Goal: Transaction & Acquisition: Purchase product/service

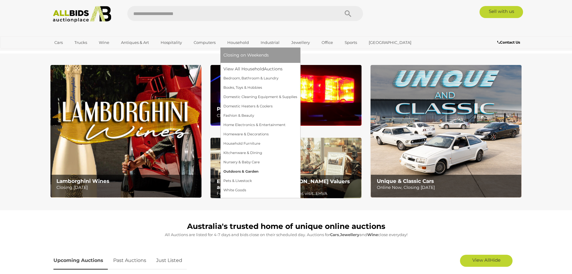
click at [242, 171] on link "Outdoors & Garden" at bounding box center [261, 171] width 74 height 9
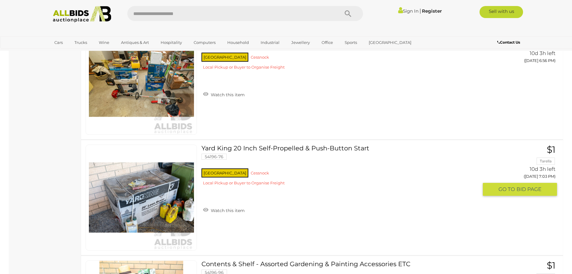
scroll to position [361, 0]
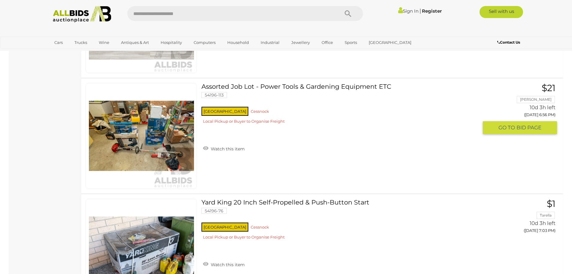
click at [177, 122] on link at bounding box center [141, 136] width 111 height 106
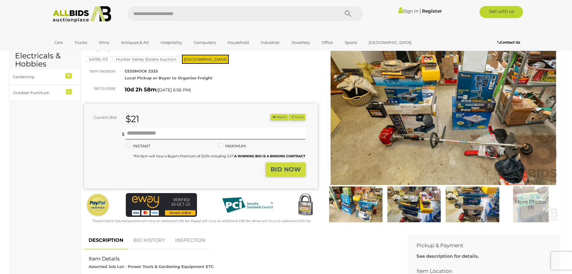
scroll to position [90, 0]
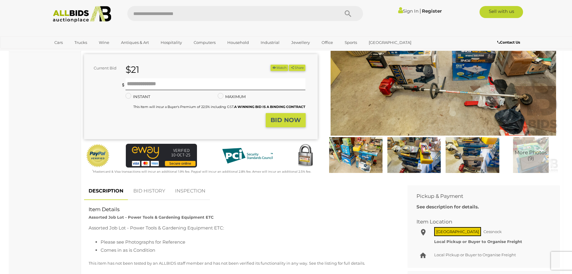
click at [418, 154] on img at bounding box center [414, 155] width 55 height 36
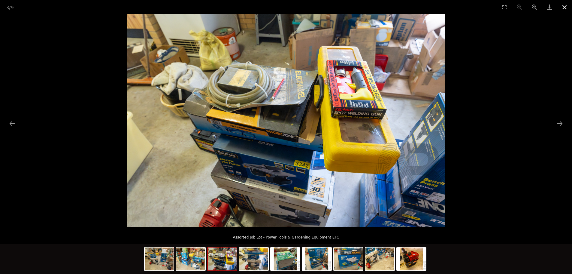
click at [566, 7] on button "Close gallery" at bounding box center [564, 7] width 15 height 14
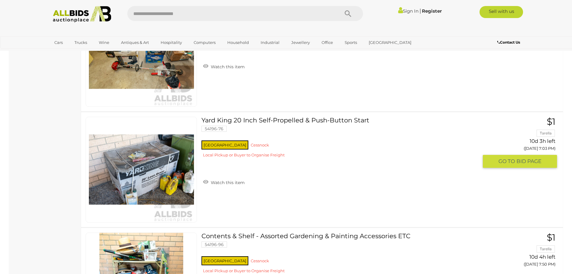
scroll to position [528, 0]
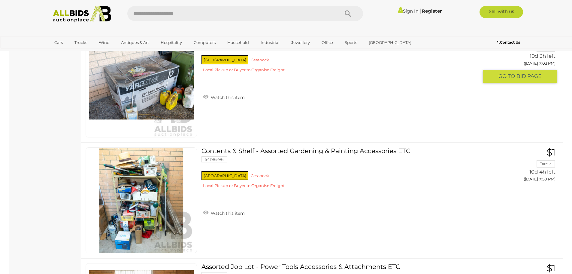
drag, startPoint x: 135, startPoint y: 81, endPoint x: 143, endPoint y: 84, distance: 8.9
click at [135, 81] on link at bounding box center [141, 85] width 111 height 106
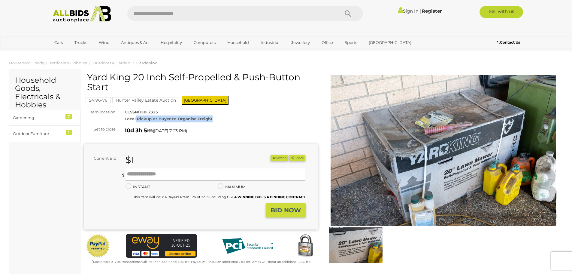
drag, startPoint x: 152, startPoint y: 119, endPoint x: 212, endPoint y: 118, distance: 60.1
click at [212, 118] on div "CESSNOCK 2325 Local Pickup or Buyer to Organise Freight Let us know when and wh…" at bounding box center [221, 115] width 202 height 14
click at [222, 116] on div "CESSNOCK 2325 Local Pickup or Buyer to Organise Freight" at bounding box center [221, 115] width 202 height 14
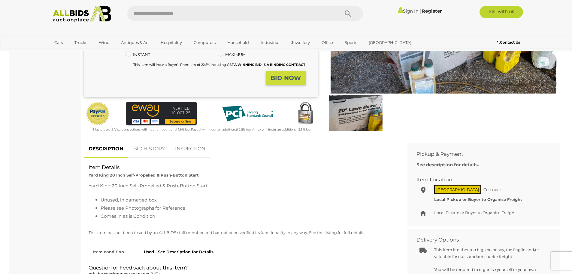
scroll to position [150, 0]
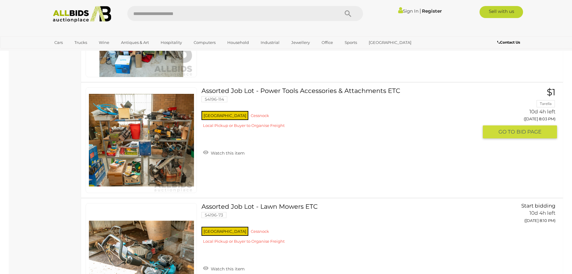
scroll to position [824, 0]
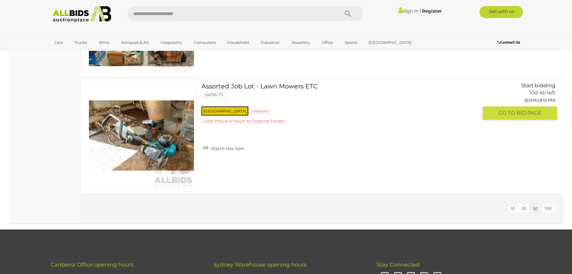
click at [156, 142] on img at bounding box center [141, 135] width 105 height 105
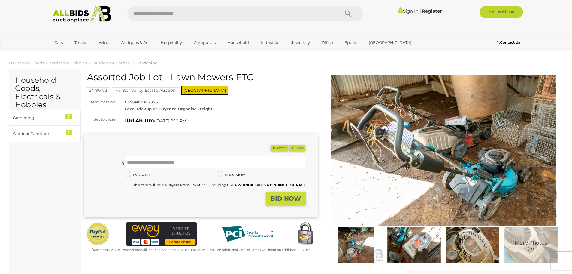
scroll to position [60, 0]
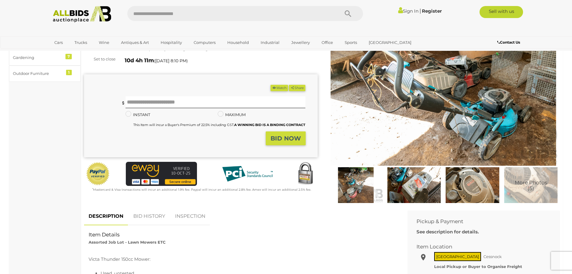
click at [437, 193] on img at bounding box center [414, 185] width 55 height 36
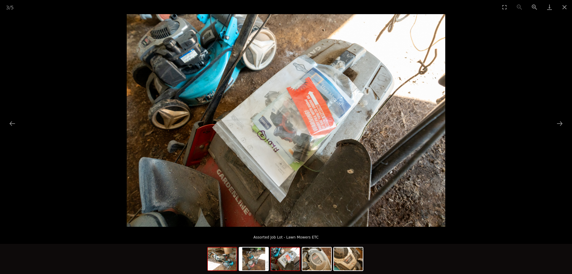
click at [213, 261] on img at bounding box center [222, 258] width 29 height 23
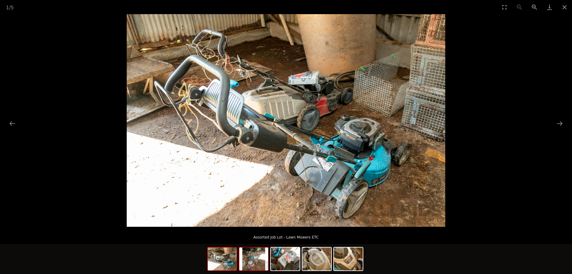
click at [256, 265] on img at bounding box center [253, 258] width 29 height 23
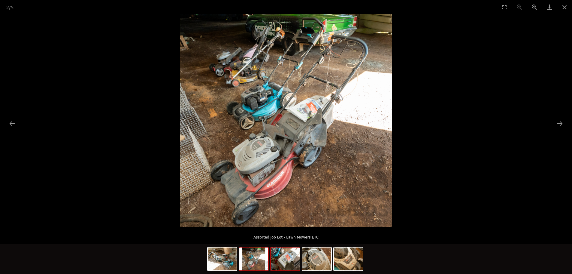
click at [293, 265] on img at bounding box center [285, 258] width 29 height 23
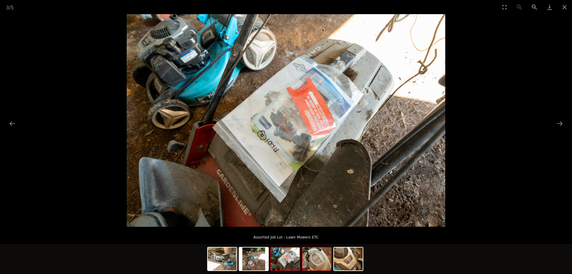
click at [316, 264] on img at bounding box center [317, 258] width 29 height 23
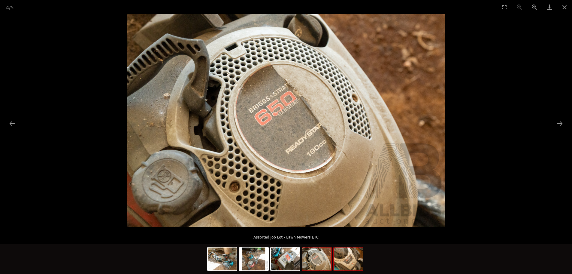
click at [346, 264] on img at bounding box center [348, 258] width 29 height 23
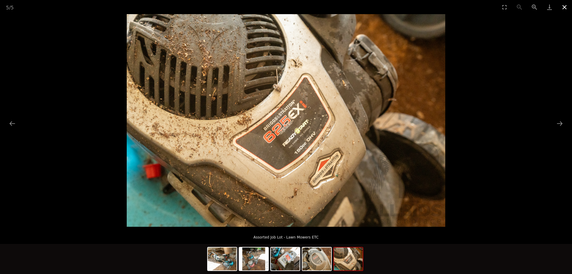
click at [562, 7] on button "Close gallery" at bounding box center [564, 7] width 15 height 14
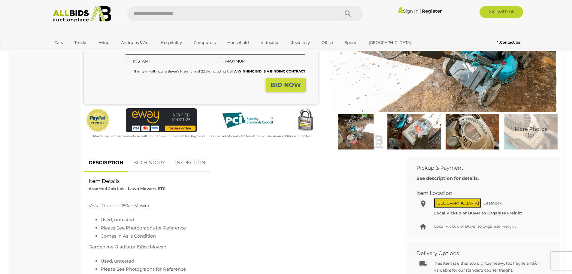
scroll to position [210, 0]
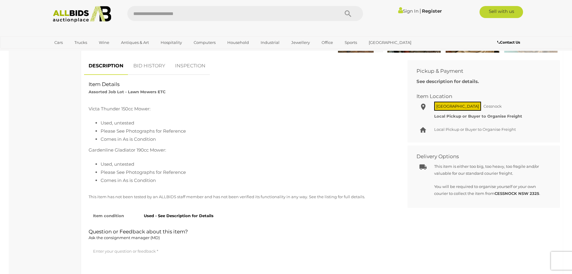
drag, startPoint x: 115, startPoint y: 143, endPoint x: 160, endPoint y: 139, distance: 45.6
click at [160, 139] on div "Victa Thunder 150cc Mower: Used, untested Please See Photographs for Reference …" at bounding box center [242, 145] width 306 height 80
drag, startPoint x: 111, startPoint y: 129, endPoint x: 136, endPoint y: 161, distance: 40.9
click at [173, 129] on li "Please See Photographs for Reference" at bounding box center [248, 131] width 294 height 8
click at [140, 172] on li "Please See Photographs for Reference" at bounding box center [248, 172] width 294 height 8
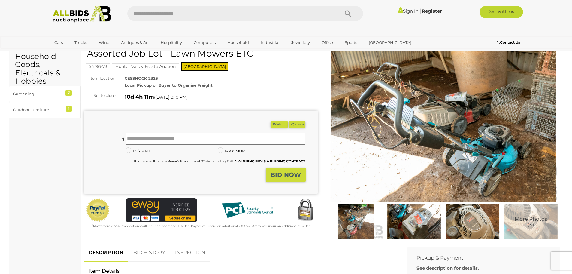
scroll to position [0, 0]
